Goal: Check status

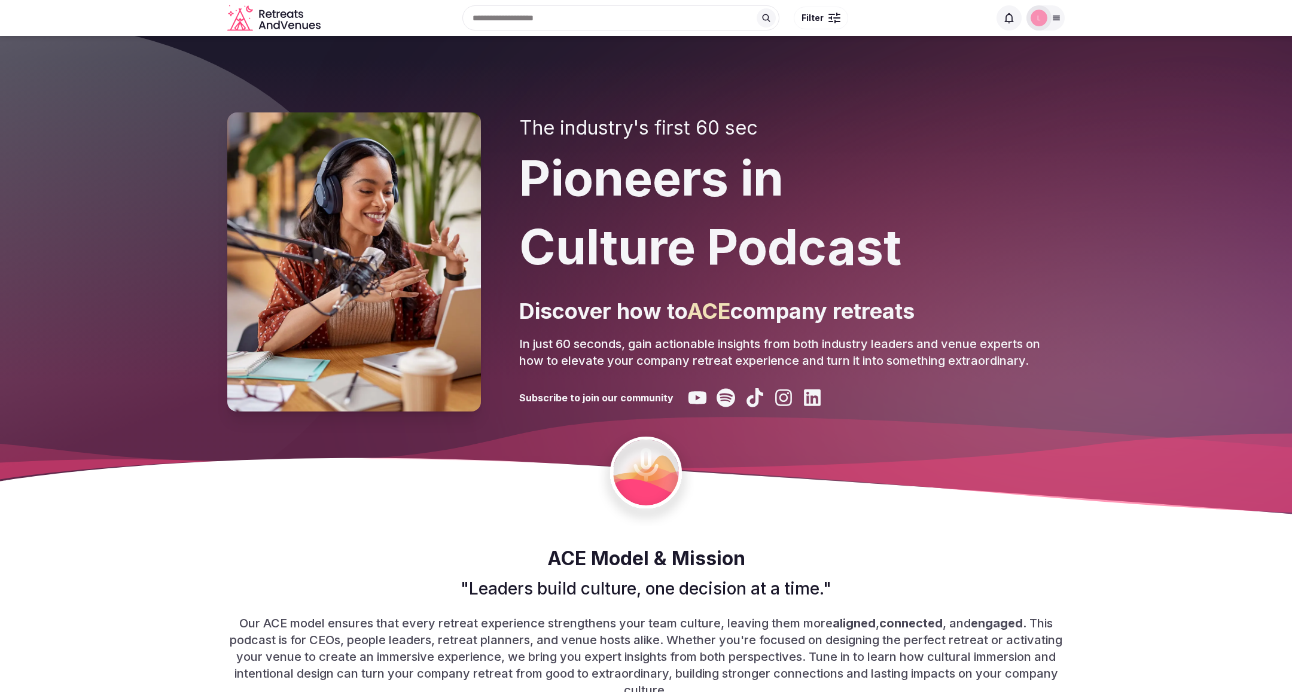
click at [1055, 20] on icon at bounding box center [1056, 18] width 7 height 4
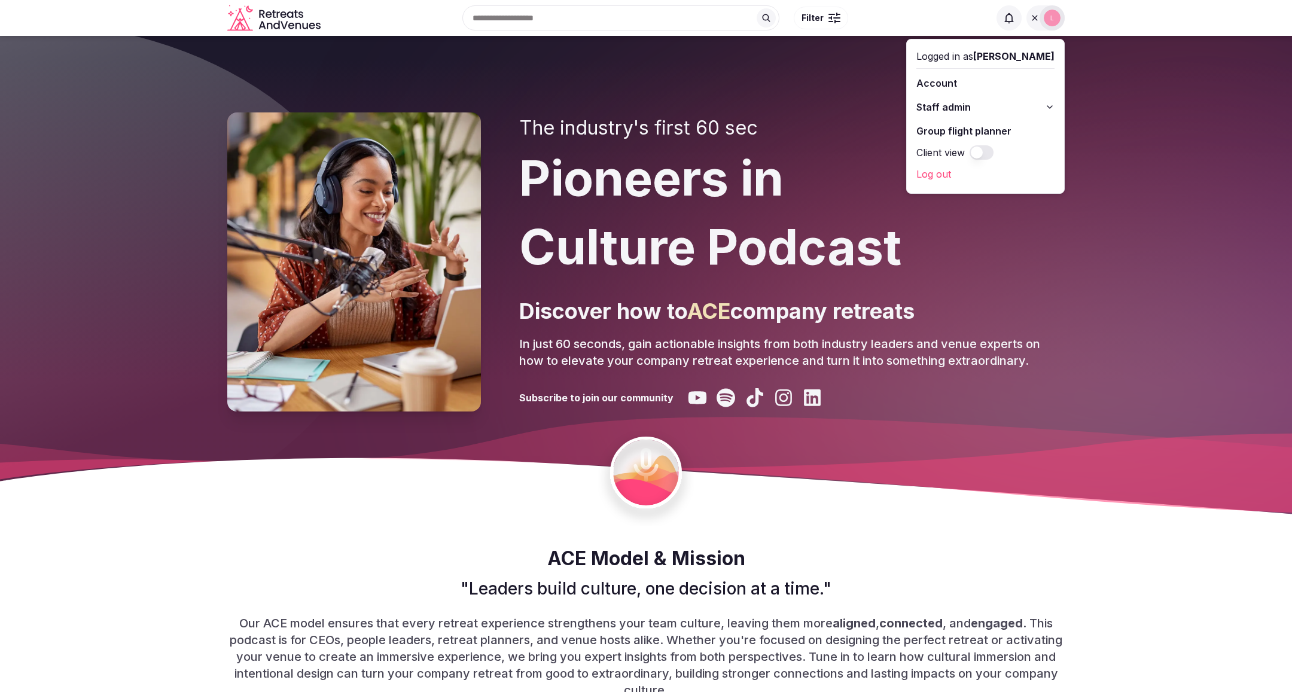
click at [971, 106] on span "Staff admin" at bounding box center [943, 107] width 54 height 14
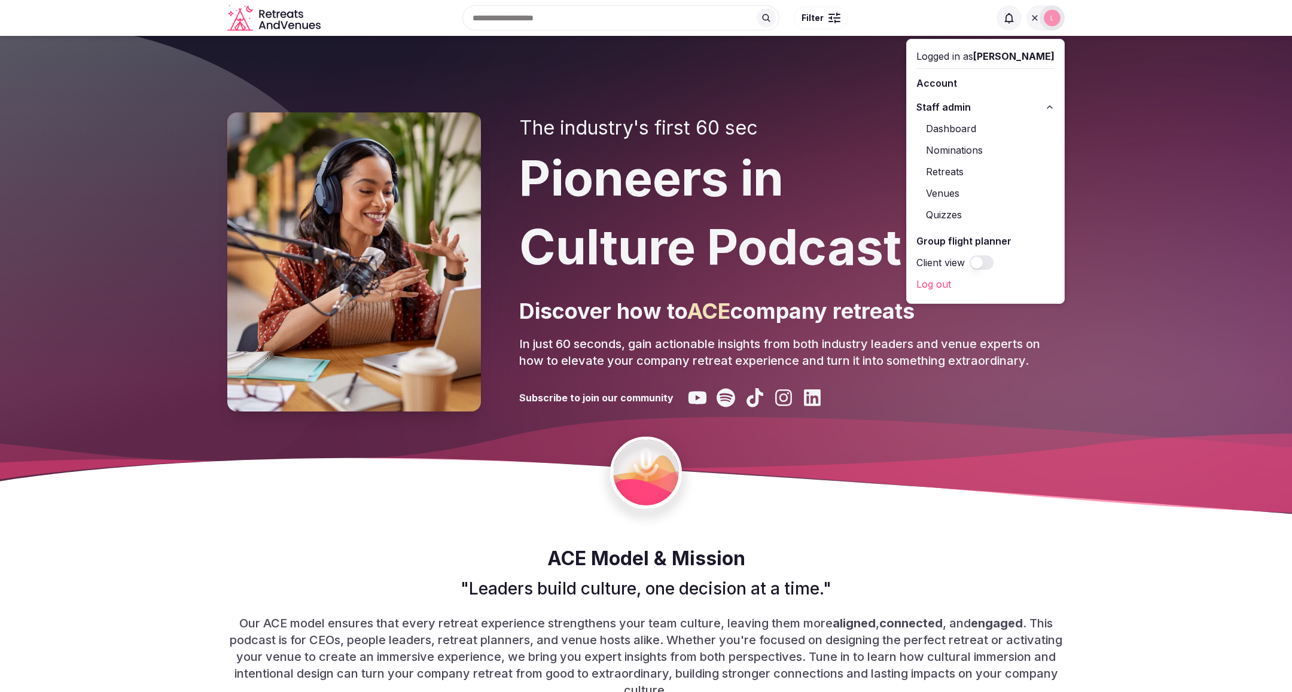
click at [974, 172] on link "Retreats" at bounding box center [985, 171] width 138 height 19
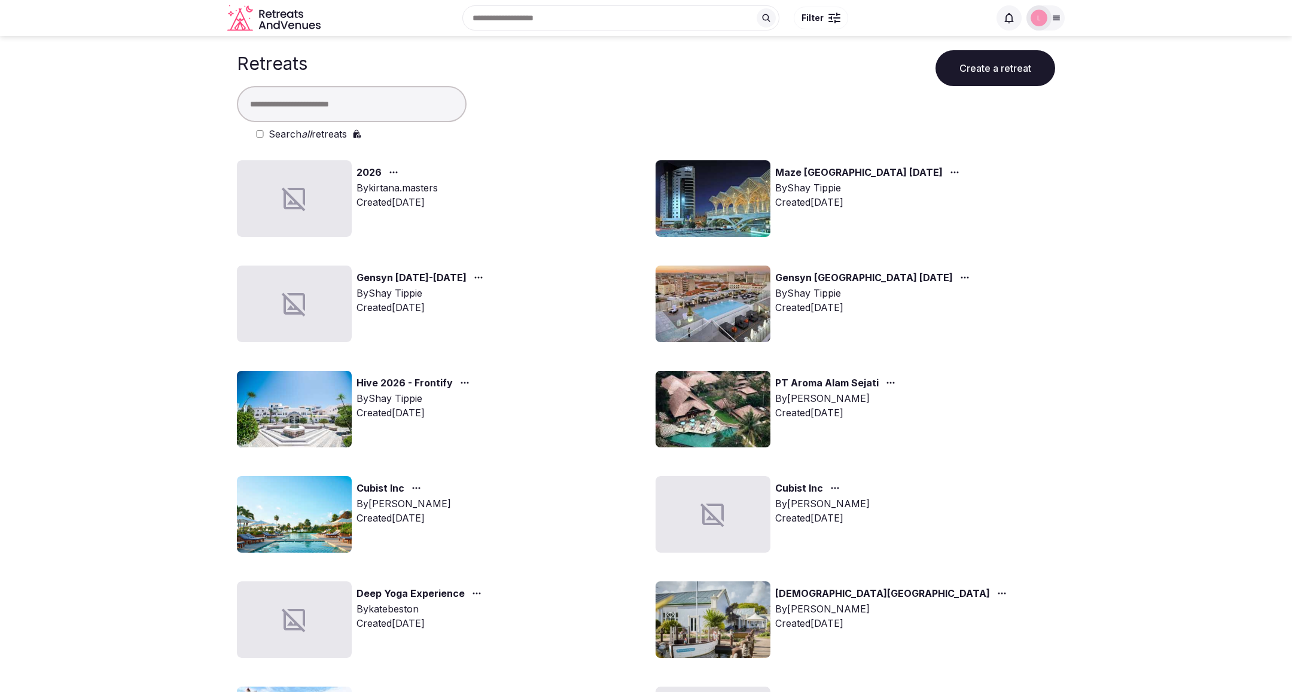
click at [367, 169] on link "2026" at bounding box center [368, 173] width 25 height 16
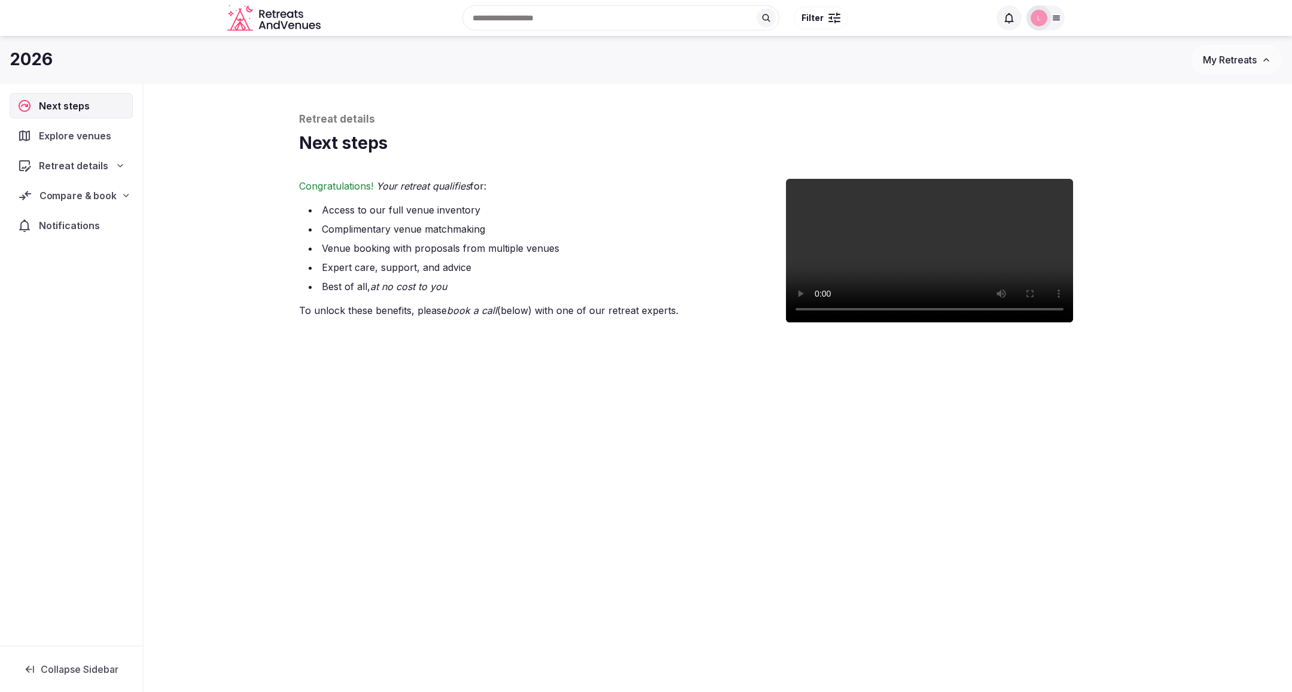
click at [68, 197] on span "Compare & book" at bounding box center [77, 195] width 77 height 14
click at [67, 259] on span "Proposals received" at bounding box center [69, 262] width 81 height 12
